Goal: Transaction & Acquisition: Purchase product/service

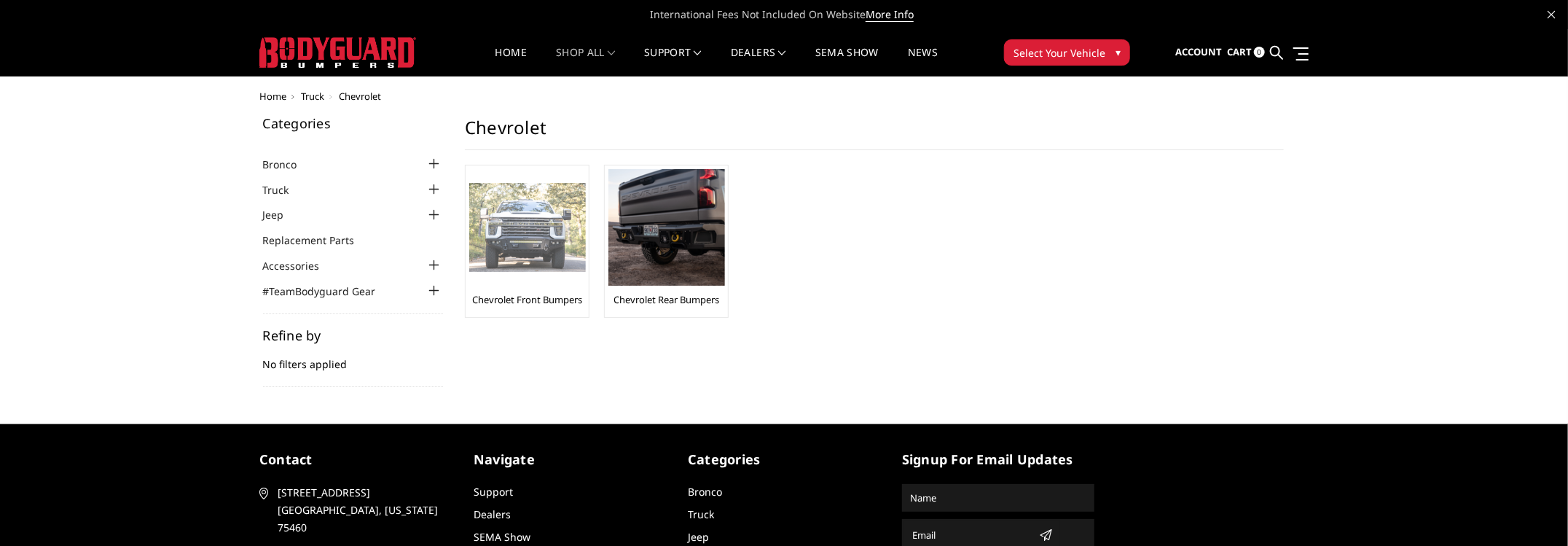
click at [552, 250] on img at bounding box center [527, 227] width 117 height 89
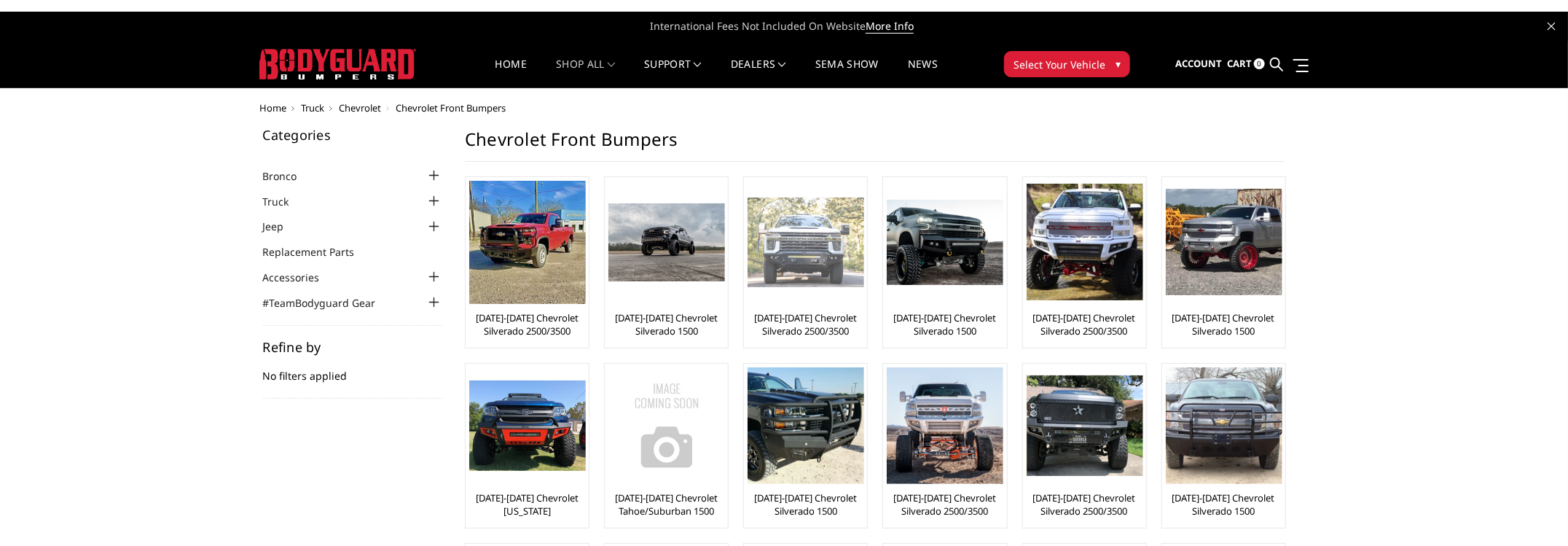
click at [813, 331] on link "[DATE]-[DATE] Chevrolet Silverado 2500/3500" at bounding box center [806, 324] width 116 height 27
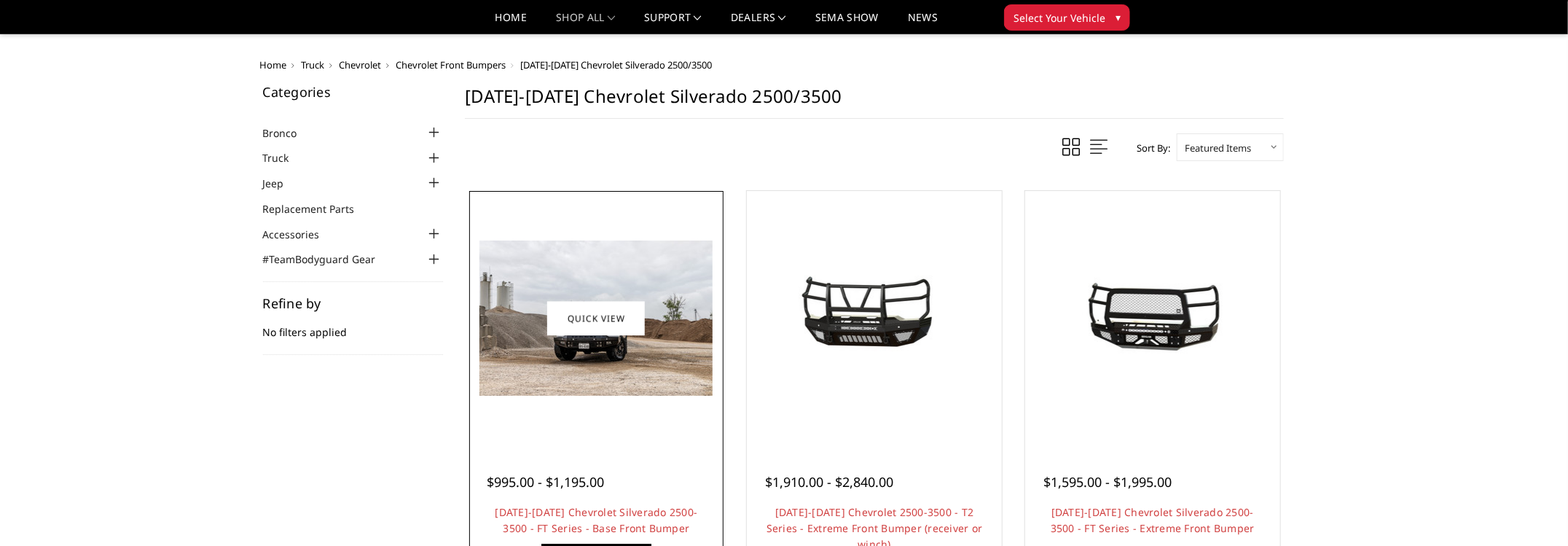
scroll to position [73, 0]
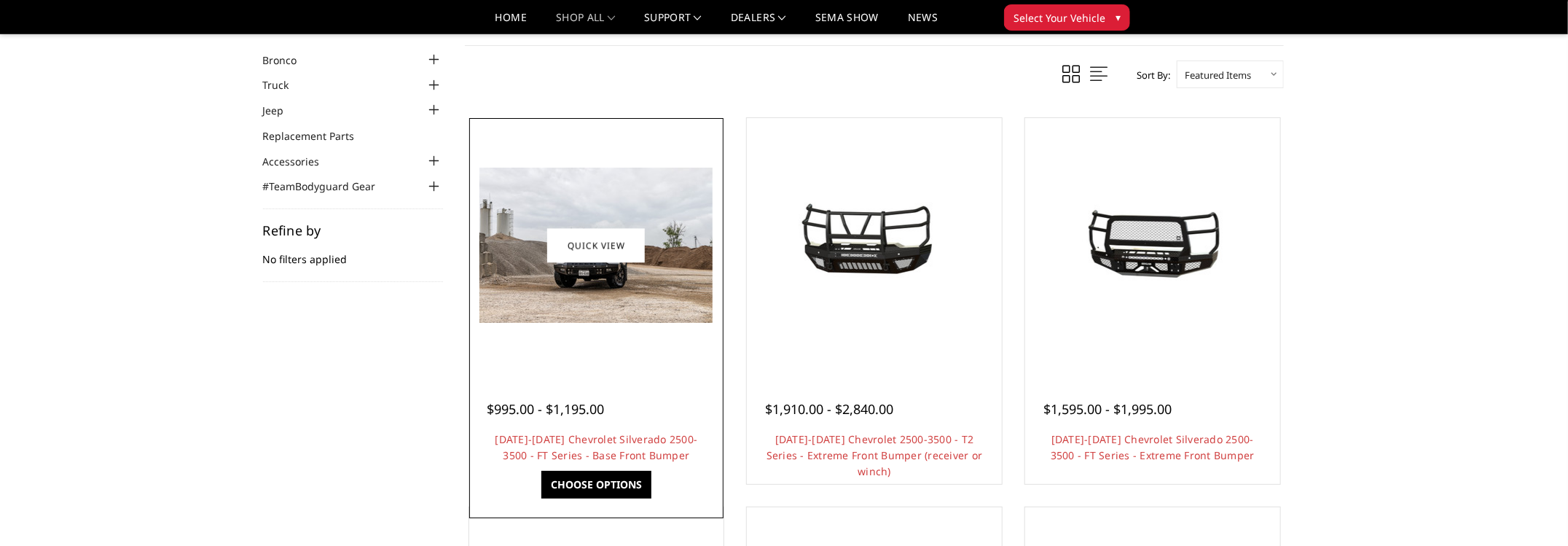
click at [623, 487] on link "Choose Options" at bounding box center [597, 484] width 110 height 28
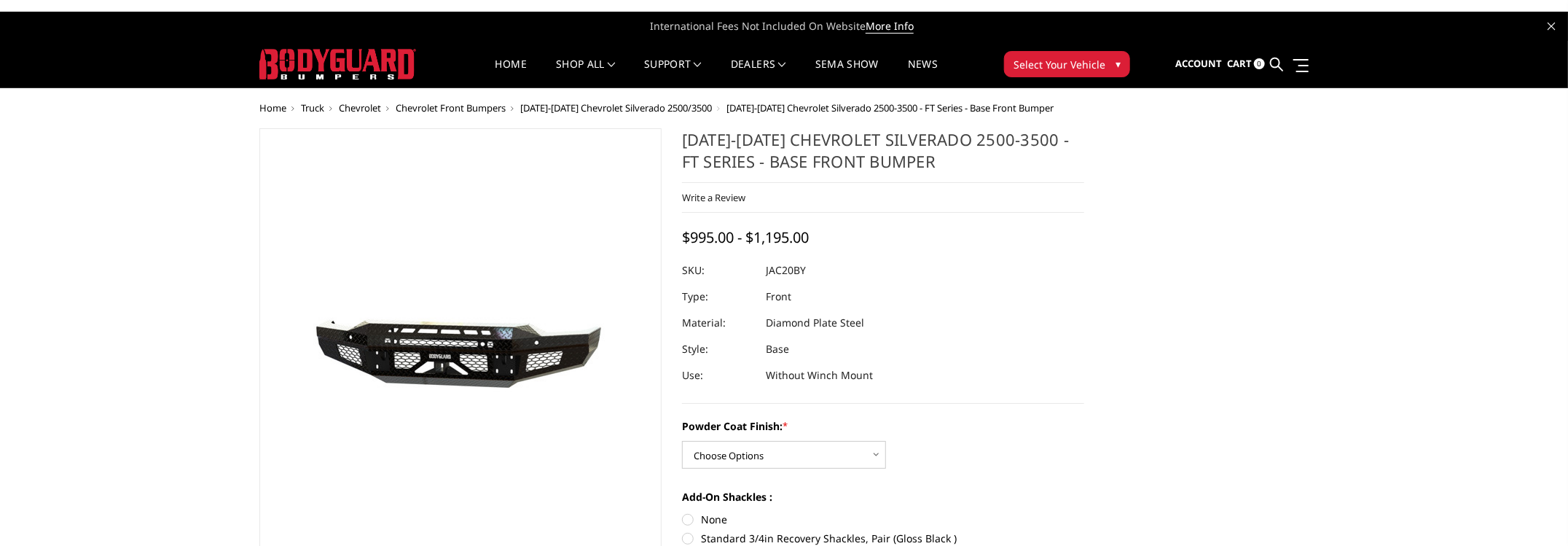
scroll to position [146, 0]
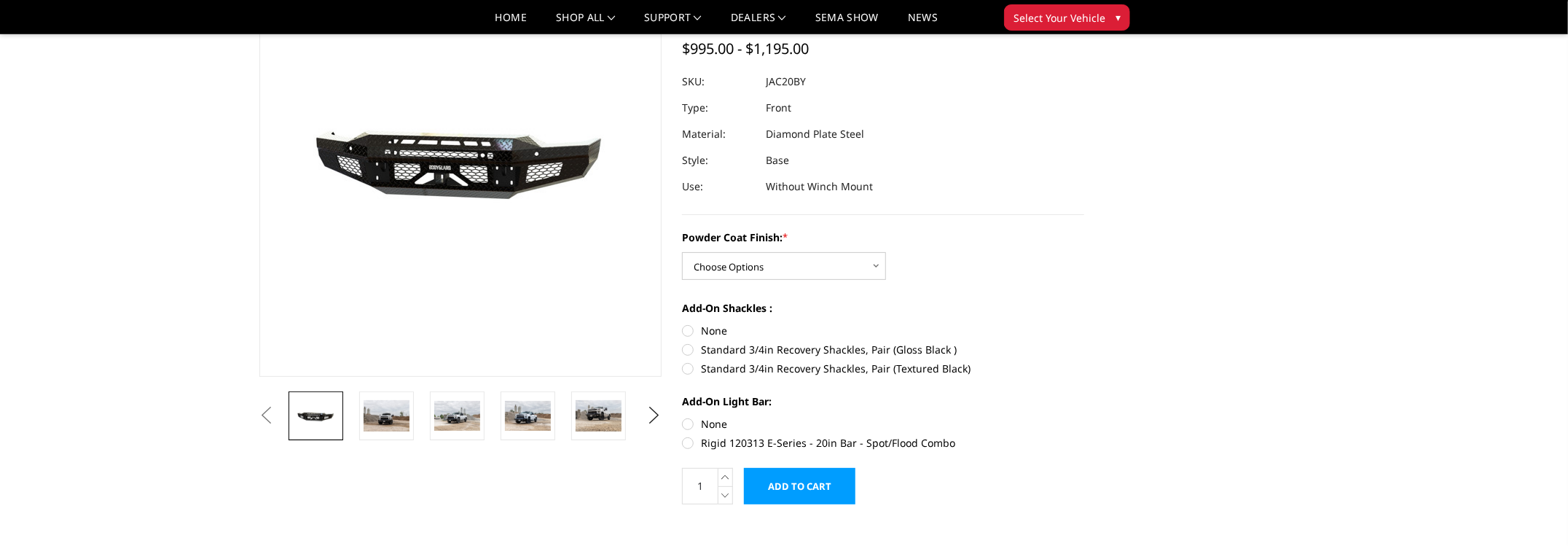
click at [819, 300] on label "Add-On Shackles :" at bounding box center [883, 307] width 402 height 15
click at [859, 257] on select "Choose Options Bare Metal Gloss Black Powder Coat Textured Black Powder Coat" at bounding box center [784, 265] width 204 height 28
click at [933, 351] on label "Standard 3/4in Recovery Shackles, Pair (Gloss Black )" at bounding box center [883, 349] width 402 height 15
click at [1084, 323] on input "Standard 3/4in Recovery Shackles, Pair (Gloss Black )" at bounding box center [1084, 322] width 1 height 1
radio input "true"
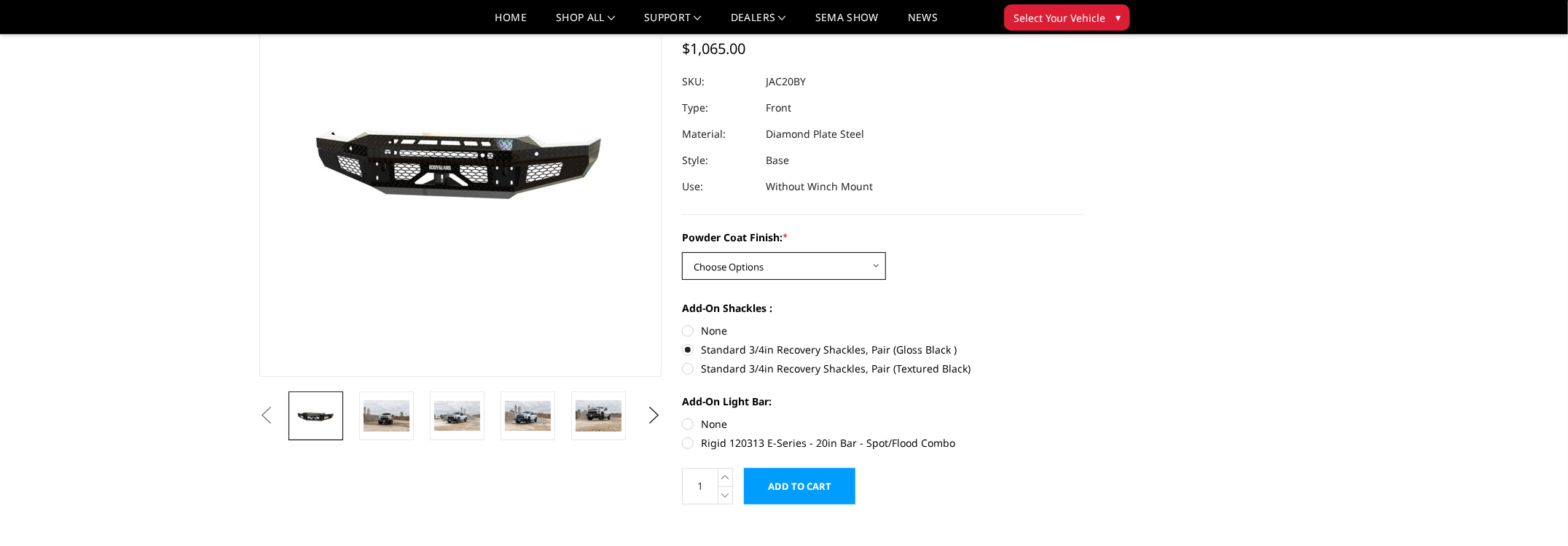
click at [742, 270] on select "Choose Options Bare Metal Gloss Black Powder Coat Textured Black Powder Coat" at bounding box center [784, 265] width 204 height 28
click at [682, 252] on select "Choose Options Bare Metal Gloss Black Powder Coat Textured Black Powder Coat" at bounding box center [784, 265] width 204 height 28
click at [751, 271] on select "Choose Options Bare Metal Gloss Black Powder Coat Textured Black Powder Coat" at bounding box center [784, 265] width 204 height 28
select select "3365"
click at [682, 252] on select "Choose Options Bare Metal Gloss Black Powder Coat Textured Black Powder Coat" at bounding box center [784, 265] width 204 height 28
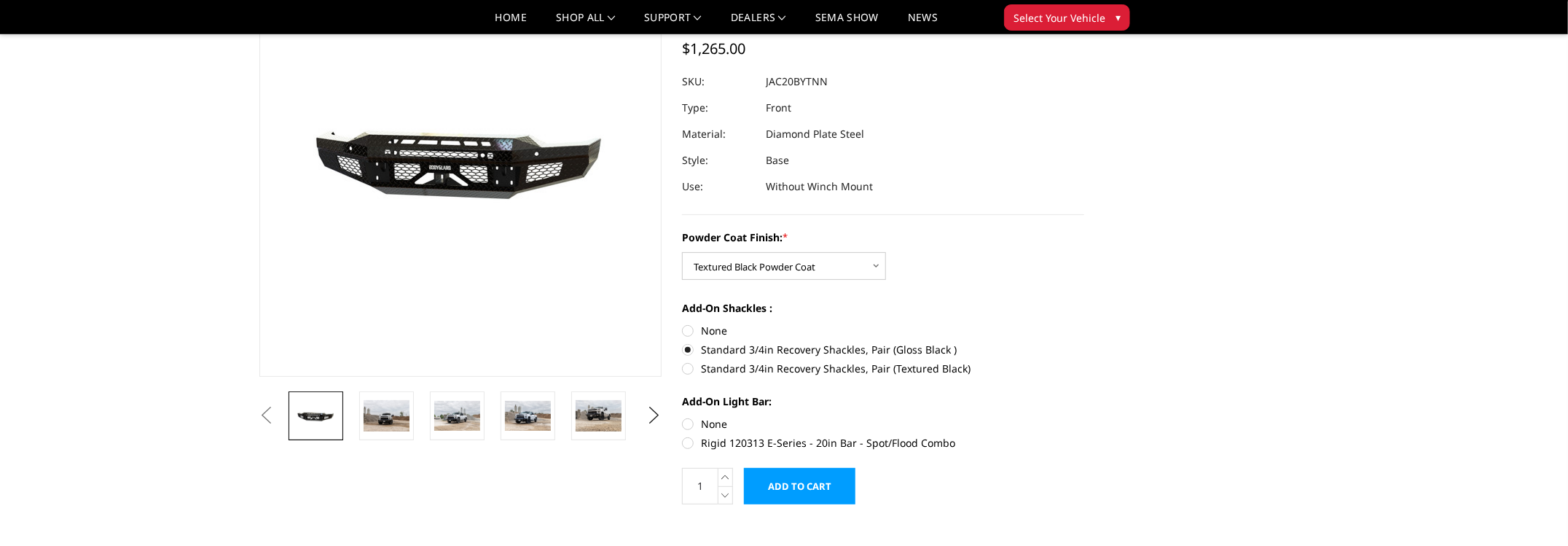
click at [691, 368] on label "Standard 3/4in Recovery Shackles, Pair (Textured Black)" at bounding box center [883, 368] width 402 height 15
click at [1084, 342] on input "Standard 3/4in Recovery Shackles, Pair (Textured Black)" at bounding box center [1084, 341] width 1 height 1
radio input "true"
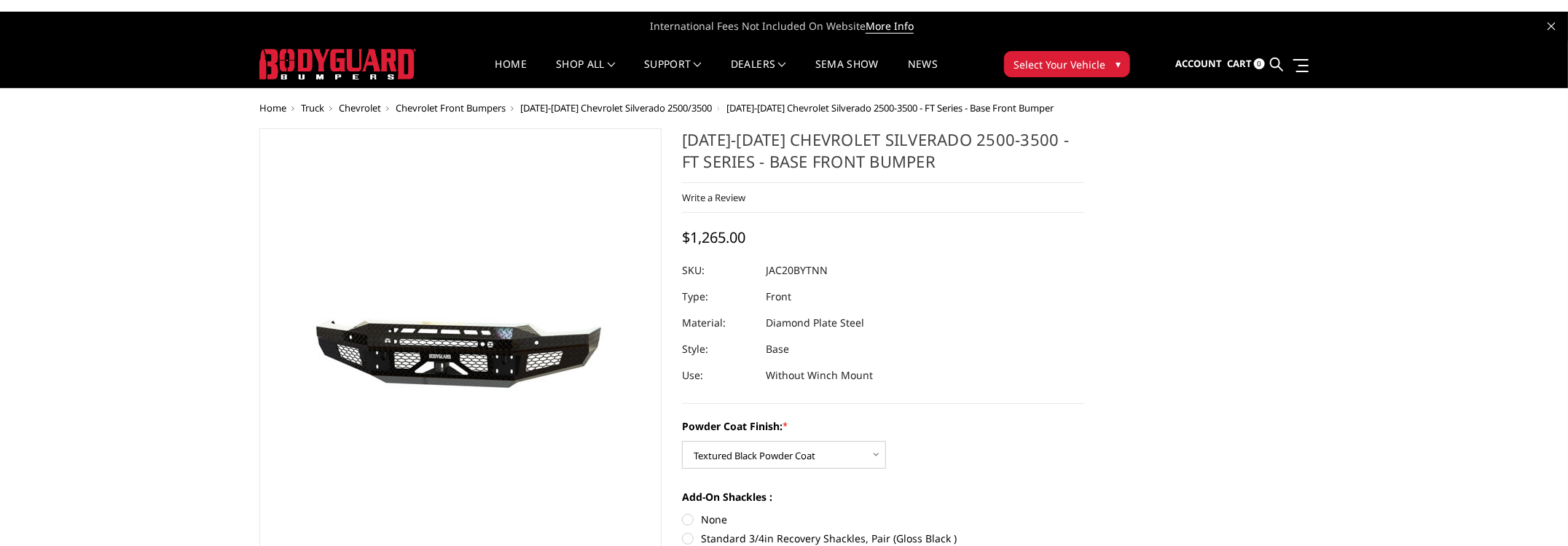
scroll to position [291, 0]
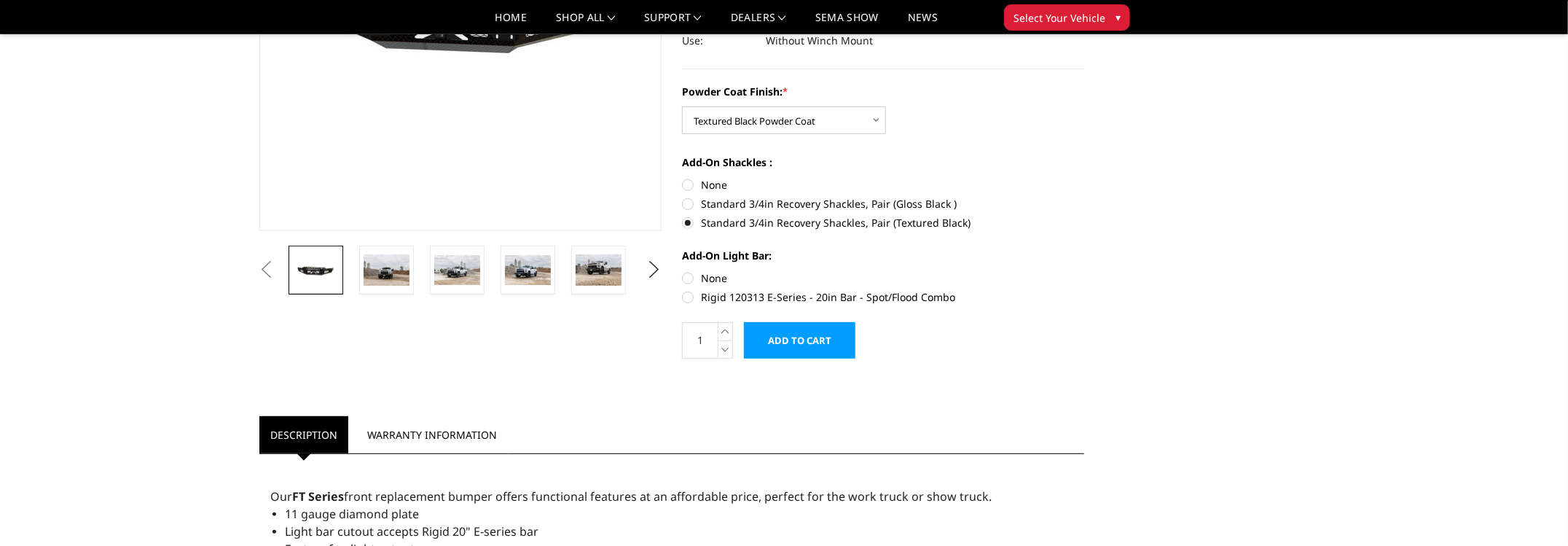
click at [684, 277] on label "None" at bounding box center [883, 278] width 402 height 15
click at [683, 271] on input "None" at bounding box center [682, 270] width 1 height 1
radio input "true"
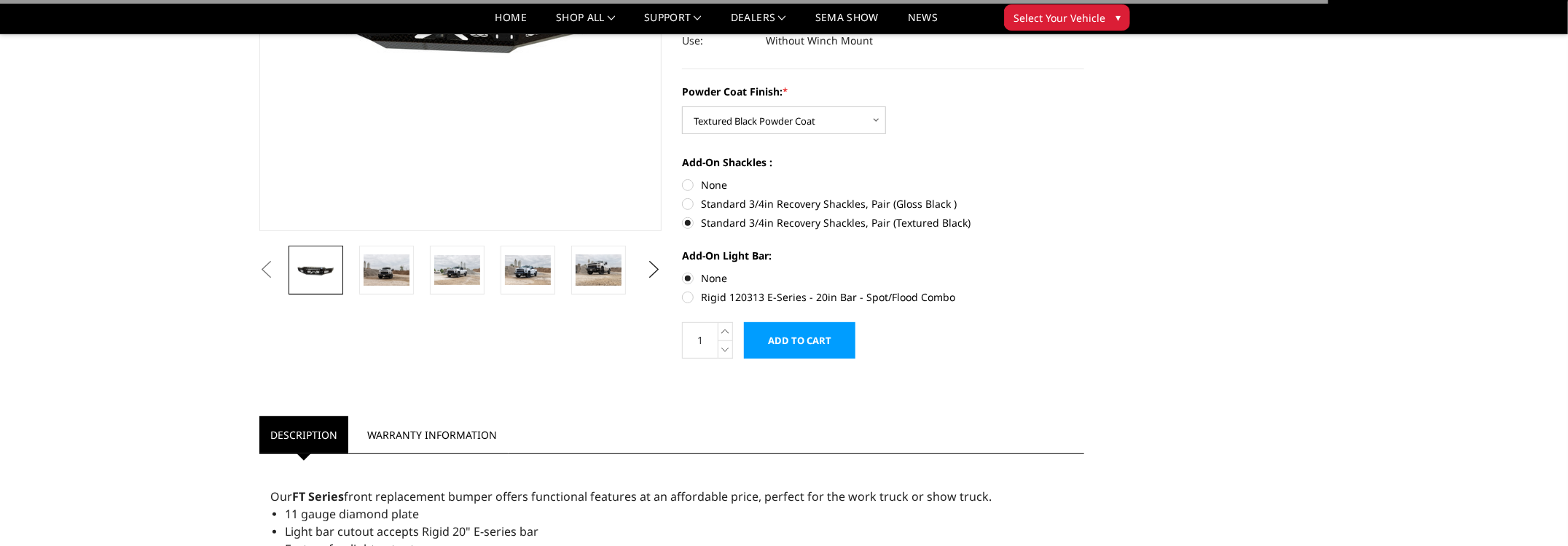
click at [688, 277] on label "None" at bounding box center [883, 278] width 402 height 15
click at [683, 271] on input "None" at bounding box center [682, 270] width 1 height 1
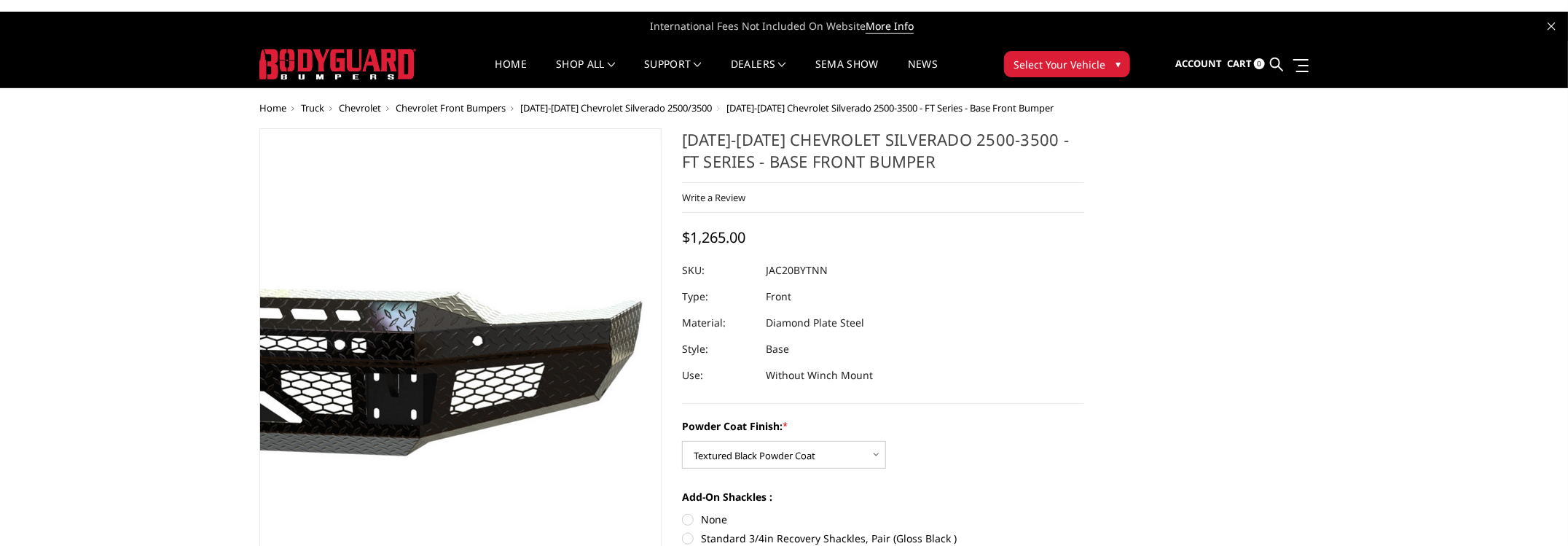
scroll to position [437, 0]
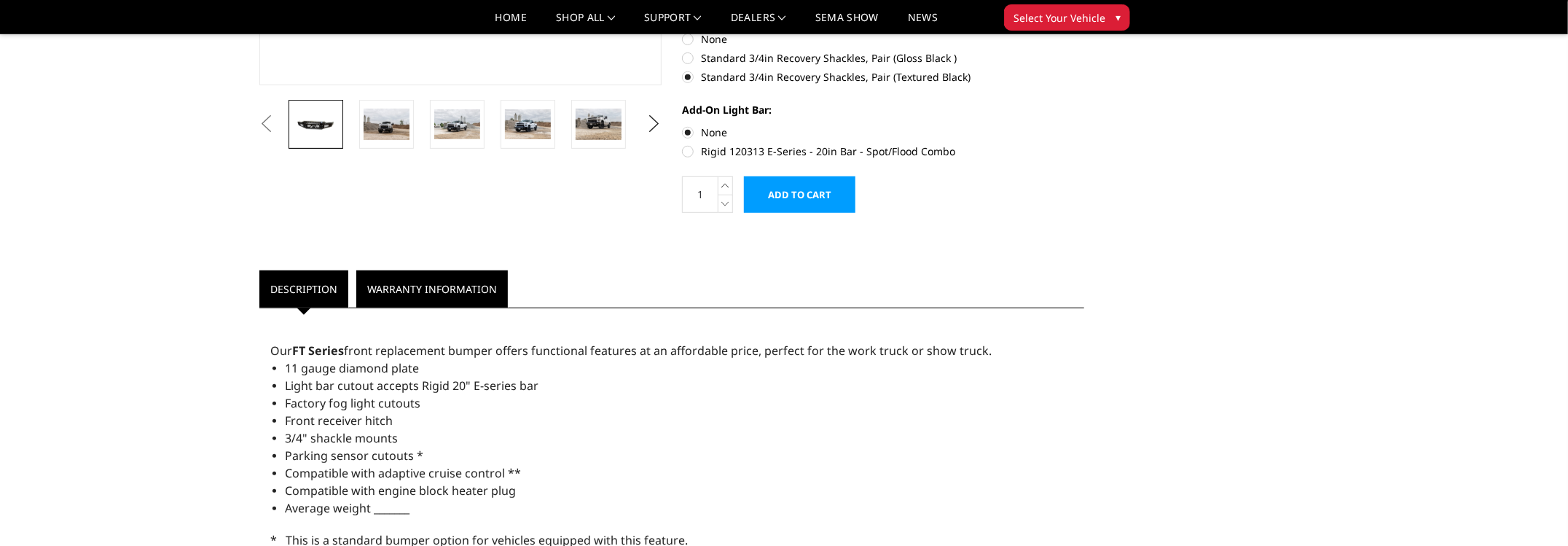
click at [421, 282] on link "Warranty Information" at bounding box center [431, 288] width 151 height 37
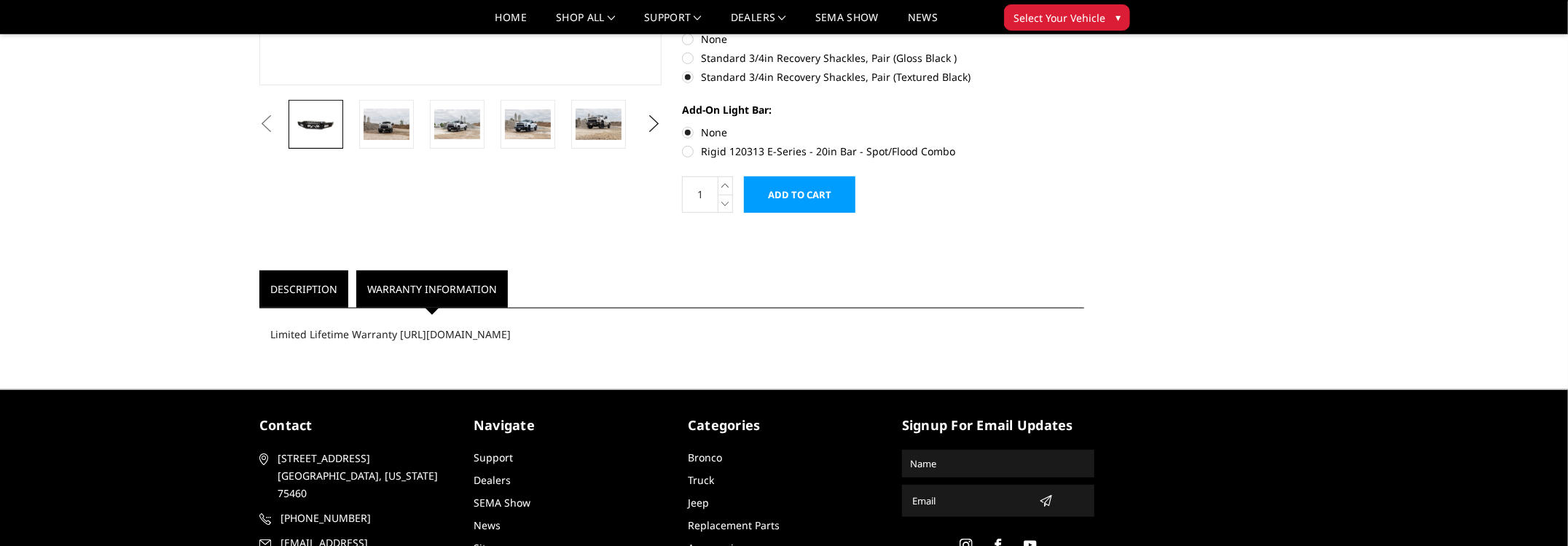
click at [286, 290] on link "Description" at bounding box center [304, 288] width 88 height 37
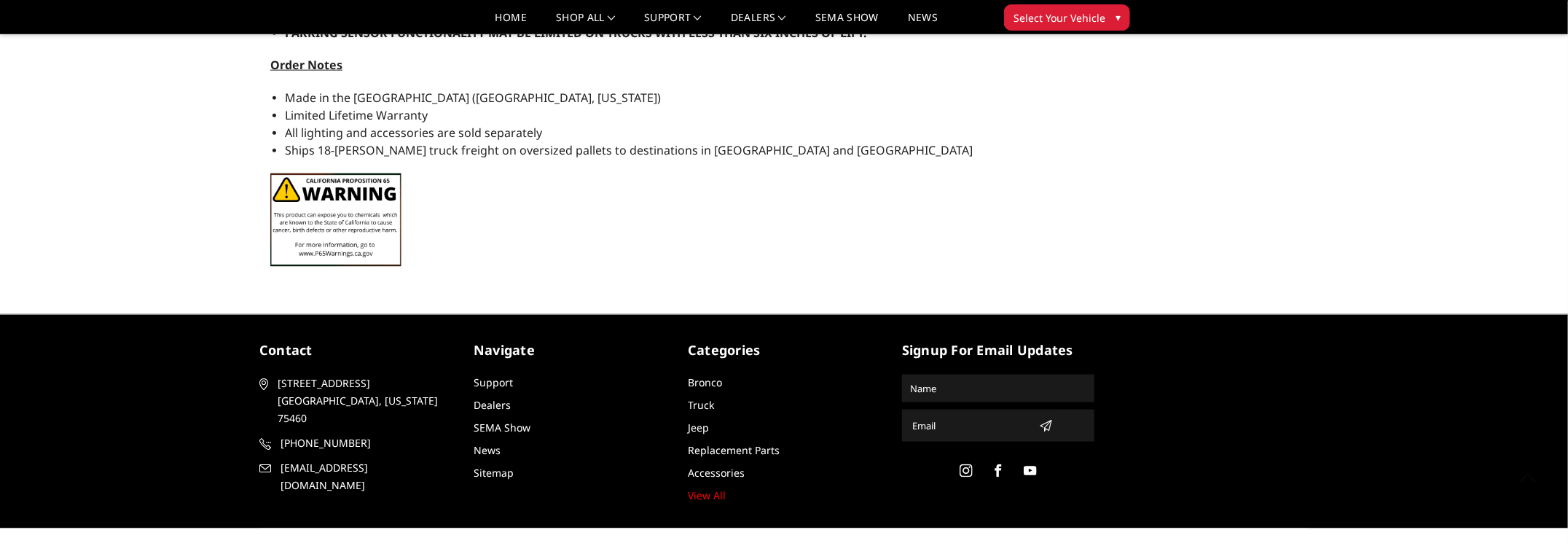
scroll to position [1199, 0]
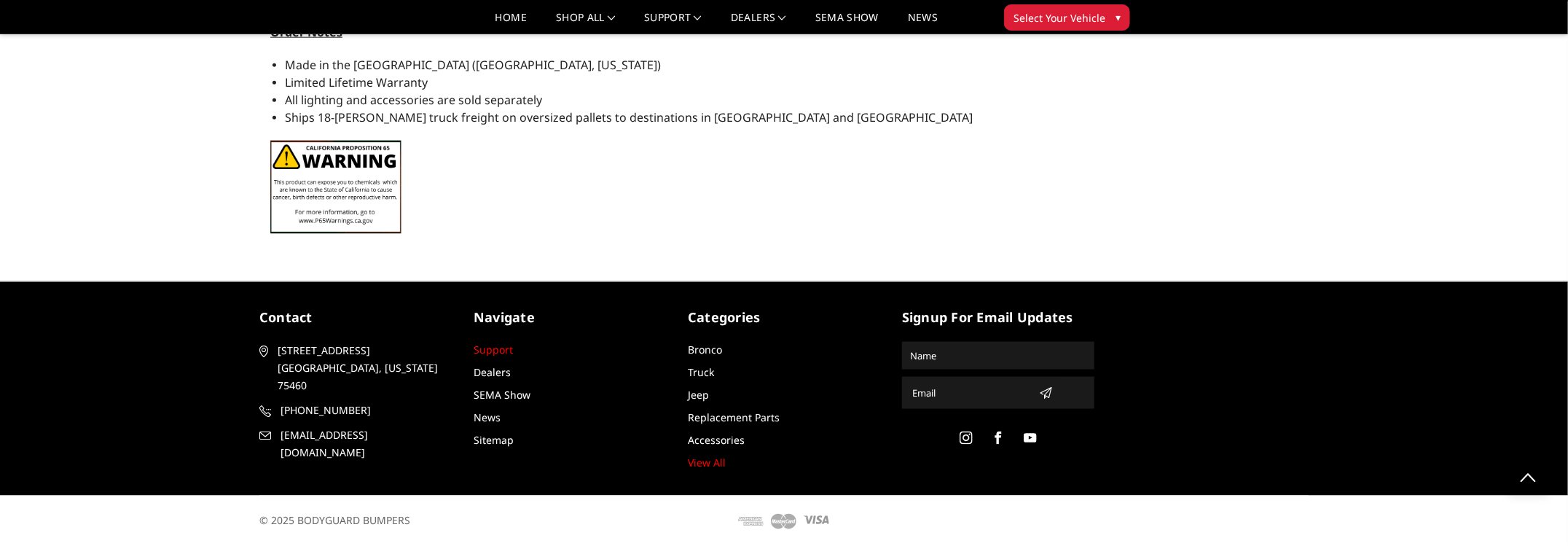
click at [496, 352] on link "Support" at bounding box center [493, 349] width 39 height 14
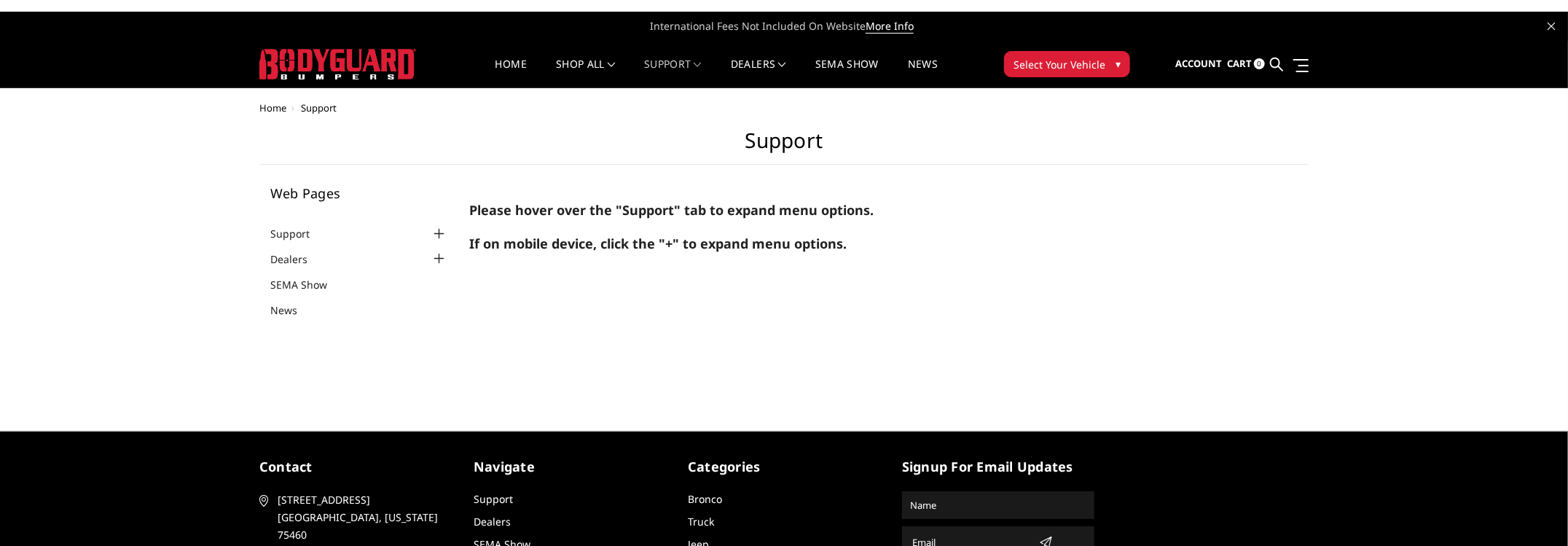
click at [441, 231] on div at bounding box center [440, 234] width 17 height 17
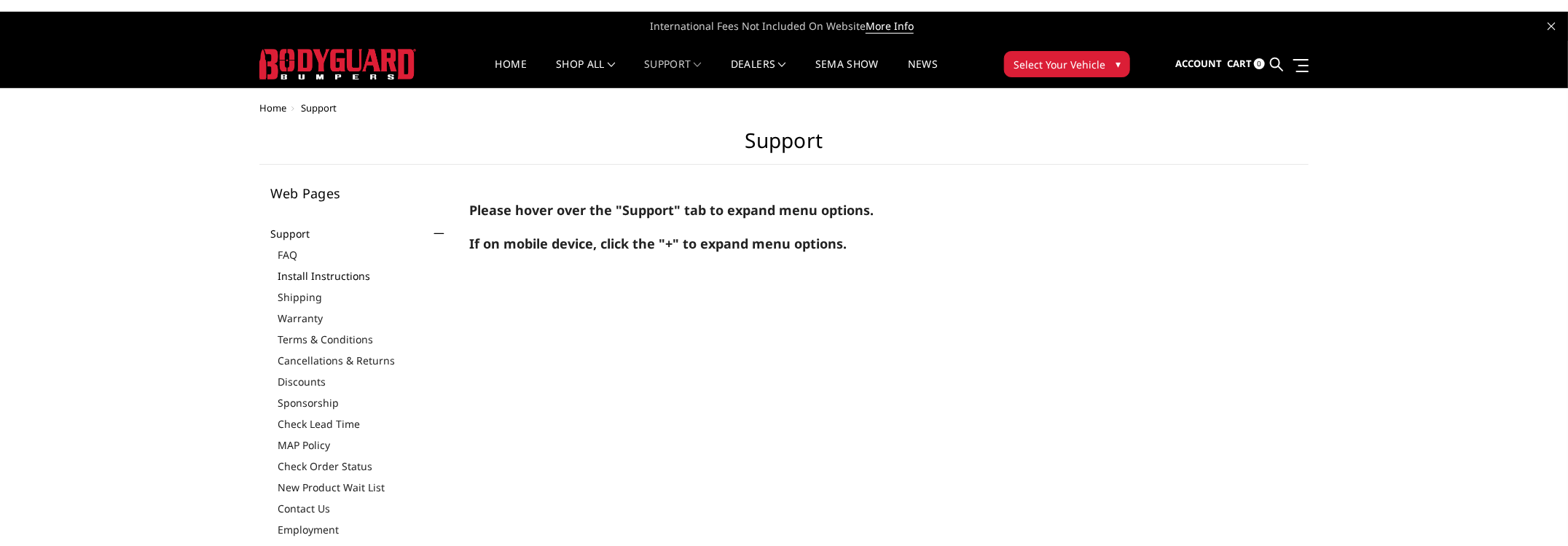
click at [343, 275] on link "Install Instructions" at bounding box center [363, 276] width 170 height 15
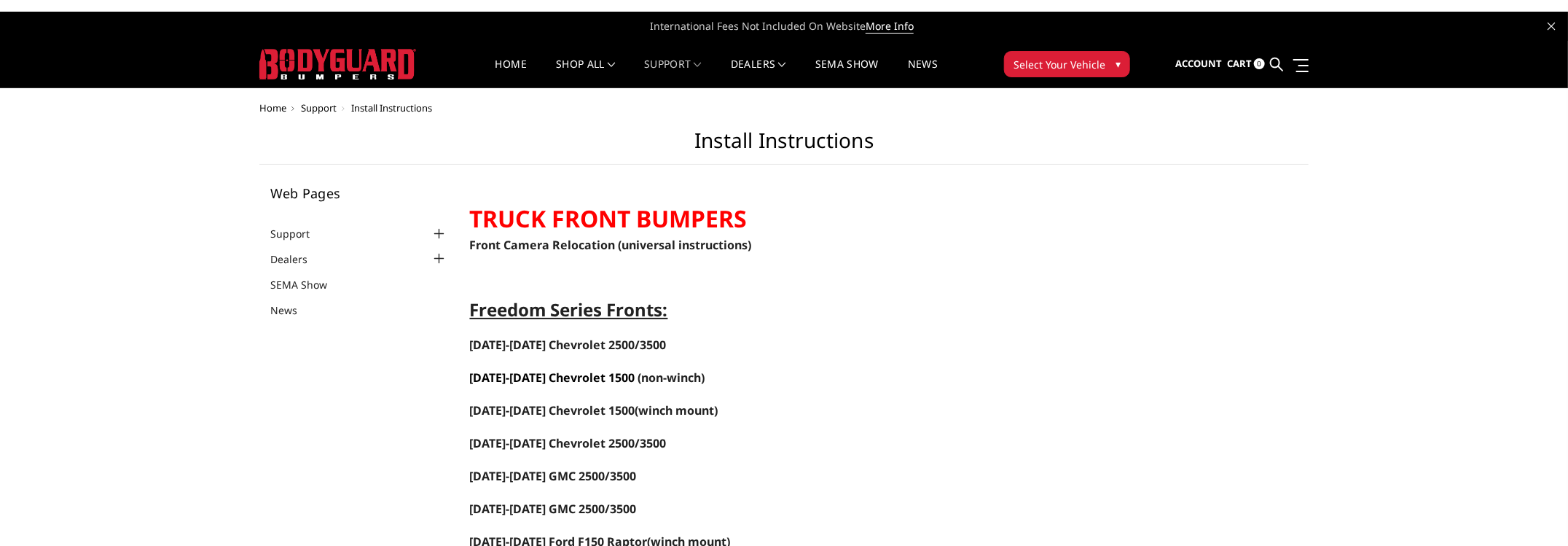
click at [544, 378] on span "[DATE]-[DATE] Chevrolet 1500" at bounding box center [553, 377] width 166 height 16
click at [631, 448] on span "[DATE]-[DATE] Chevrolet 2500/3500" at bounding box center [568, 442] width 197 height 16
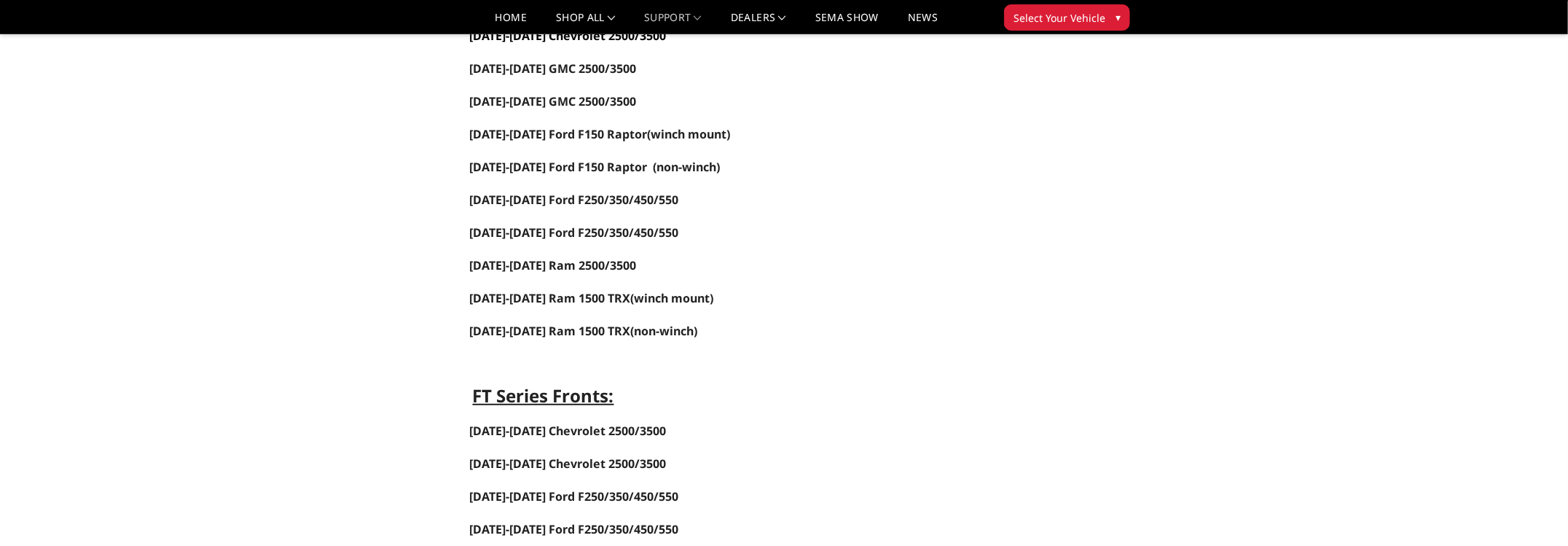
scroll to position [437, 0]
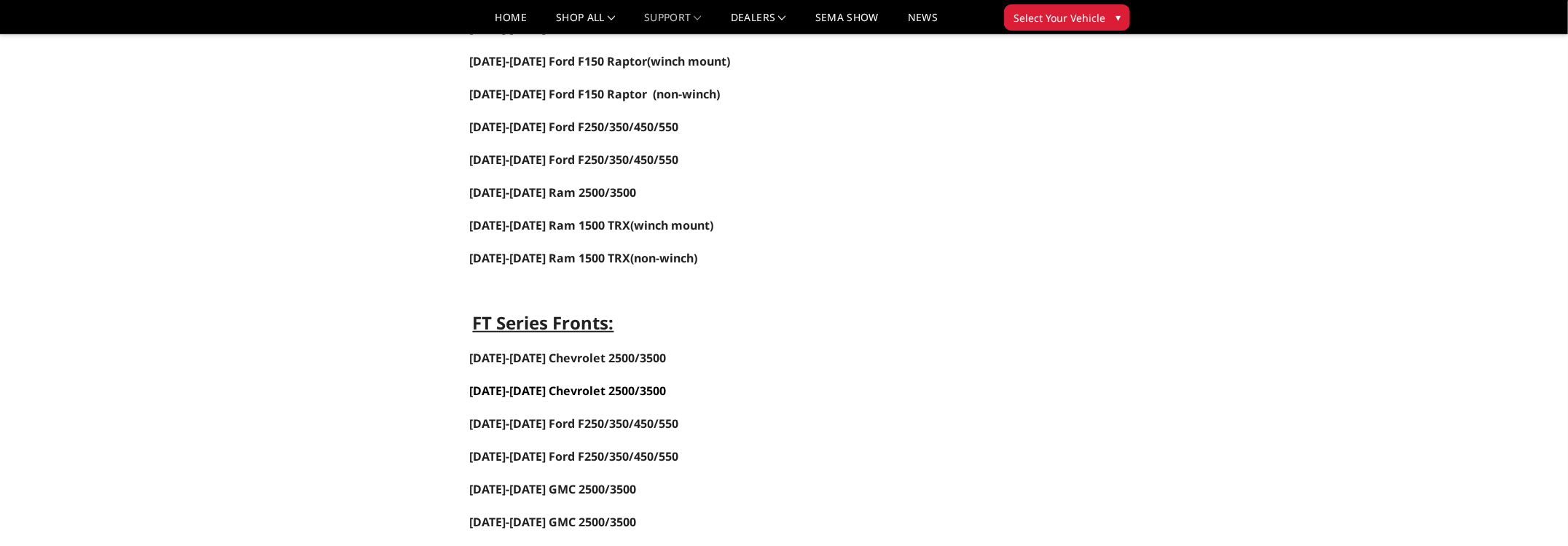
click at [595, 395] on link "[DATE]-[DATE] Chevrolet 2500/3500" at bounding box center [568, 390] width 197 height 16
